Goal: Find contact information: Find contact information

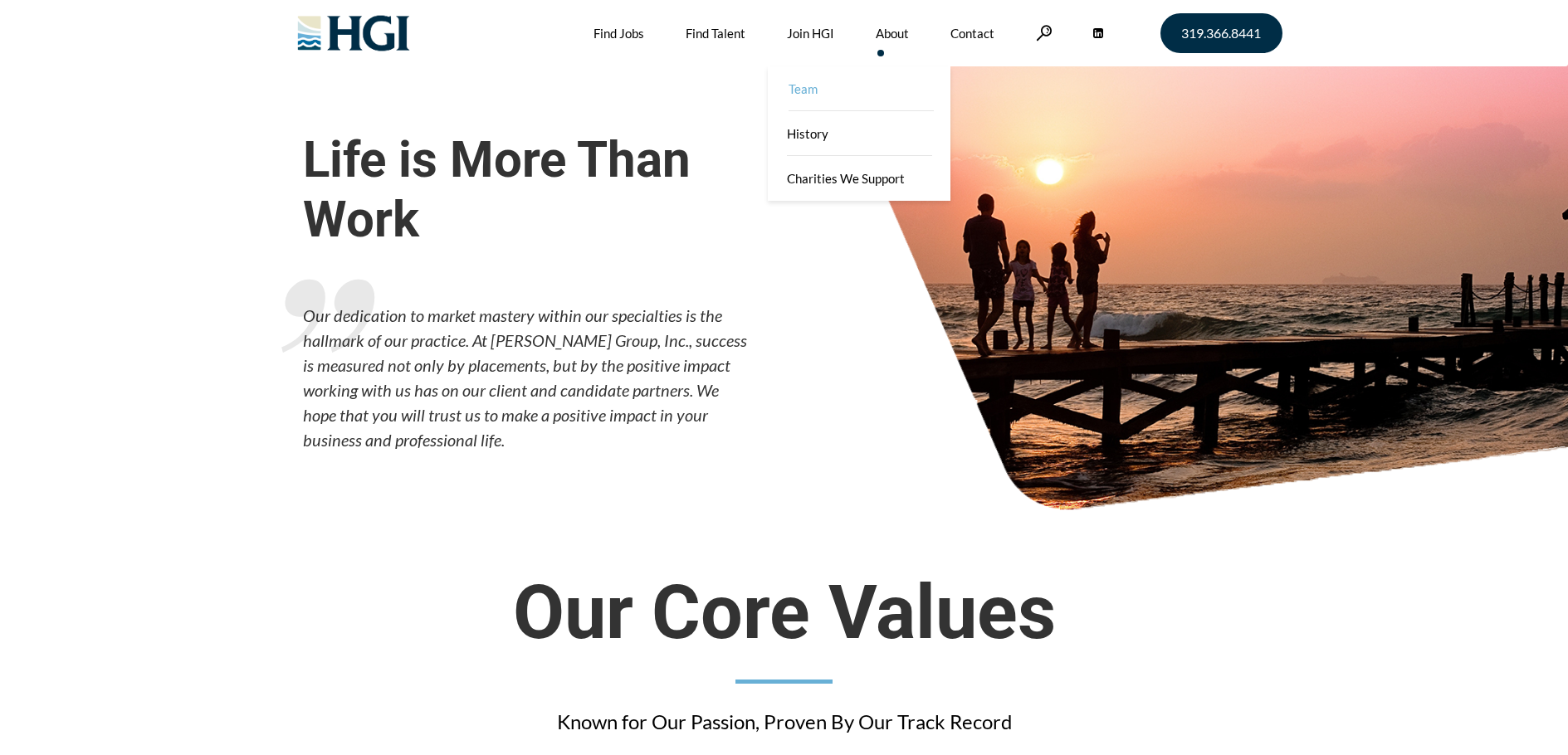
click at [862, 86] on link "Team" at bounding box center [860, 88] width 182 height 45
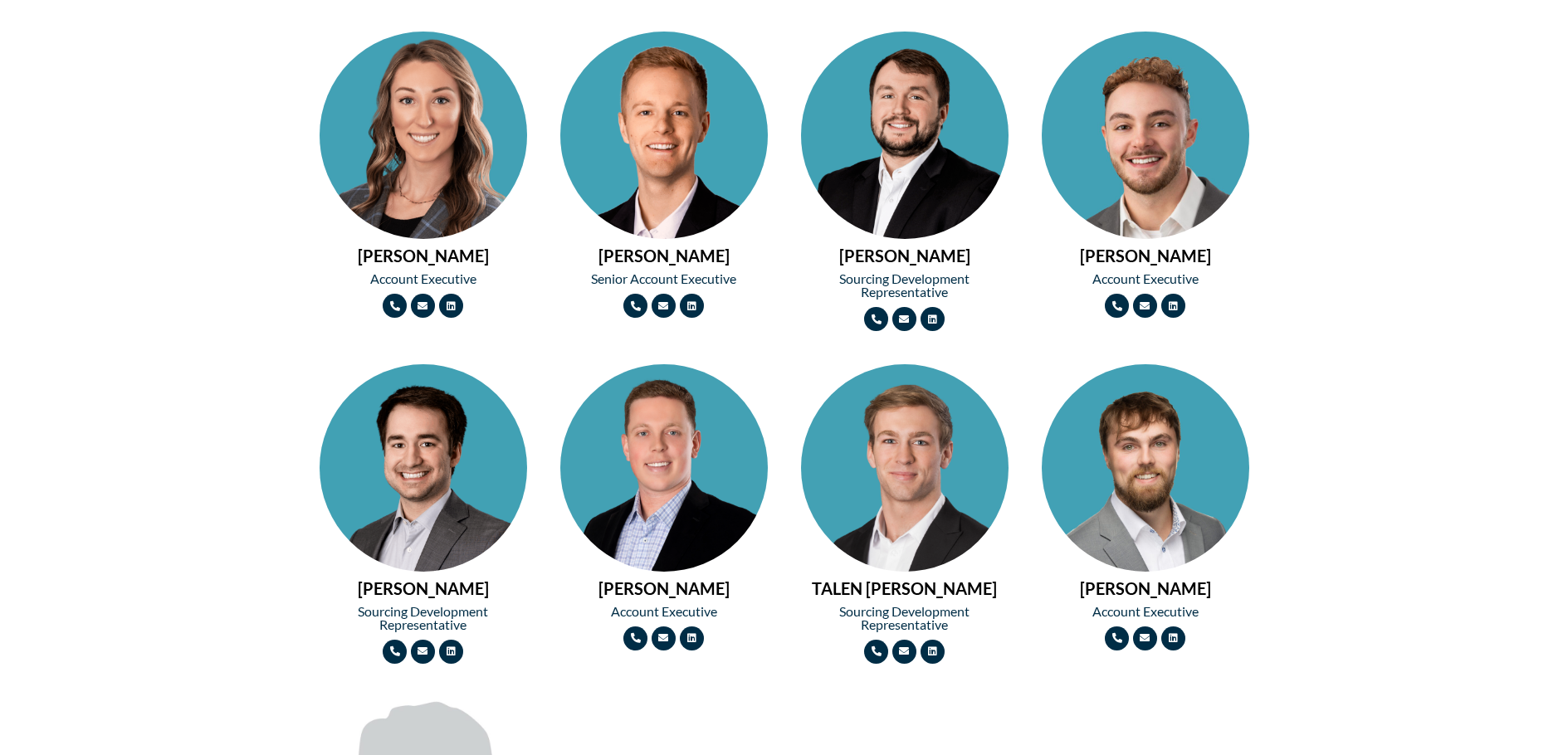
scroll to position [1825, 0]
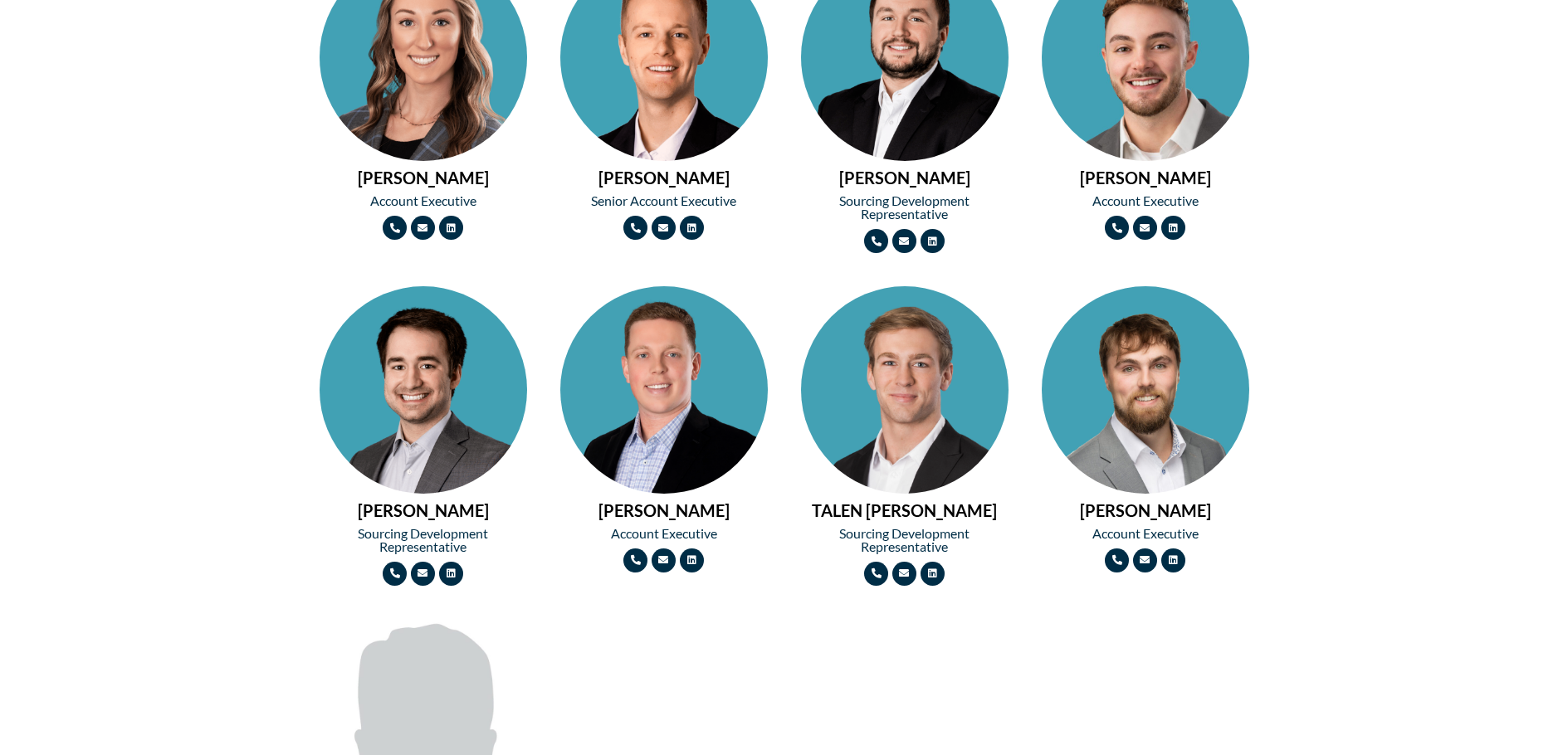
click at [632, 407] on img at bounding box center [664, 442] width 208 height 311
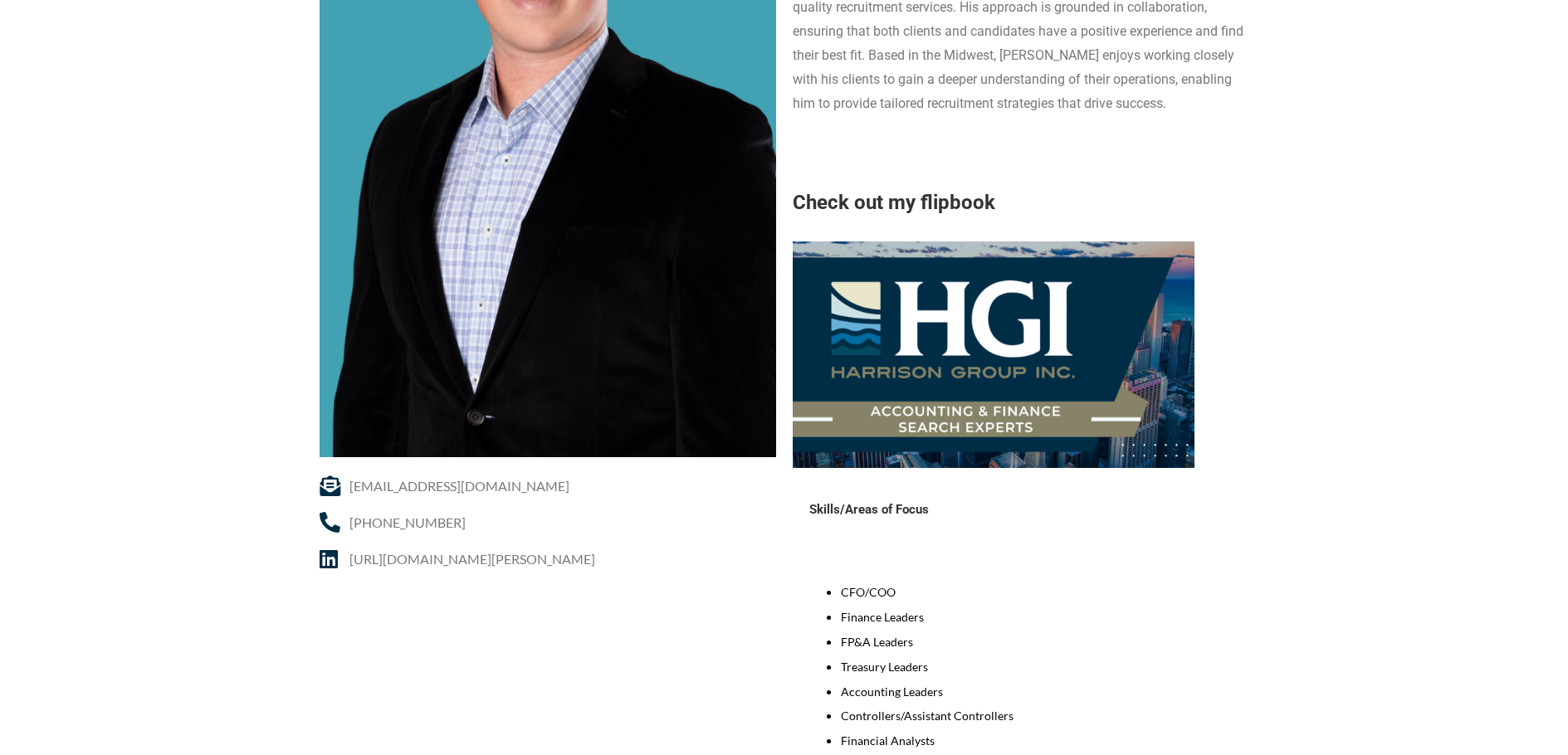
scroll to position [415, 0]
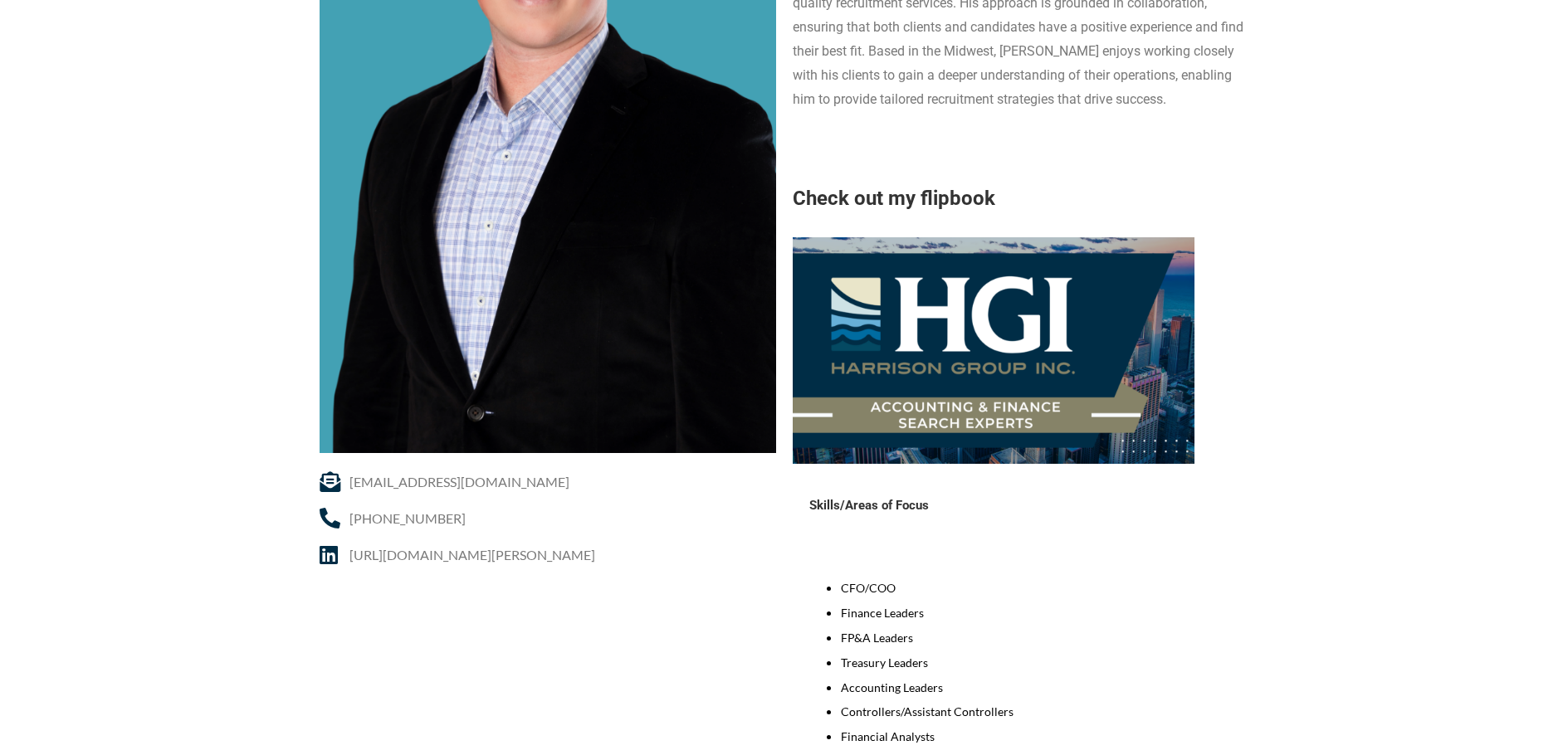
click at [933, 409] on img at bounding box center [994, 350] width 402 height 226
